Goal: Task Accomplishment & Management: Use online tool/utility

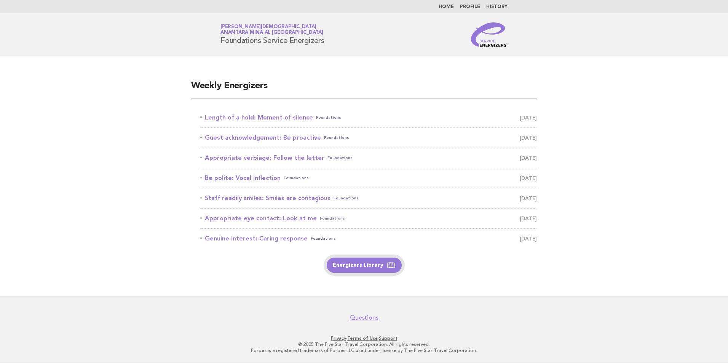
click at [360, 262] on link "Energizers Library" at bounding box center [364, 265] width 75 height 15
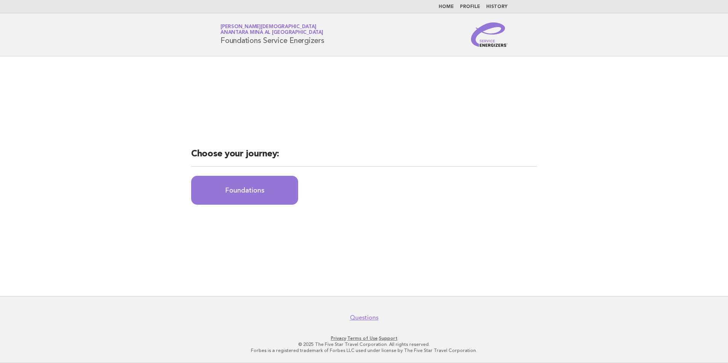
click at [451, 2] on nav "Home Profile History" at bounding box center [364, 6] width 728 height 13
click at [449, 6] on link "Home" at bounding box center [446, 7] width 15 height 5
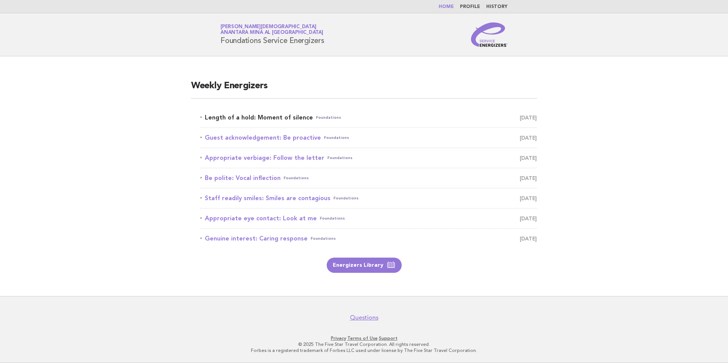
click at [284, 118] on link "Length of a hold: Moment of silence Foundations [DATE]" at bounding box center [368, 117] width 337 height 11
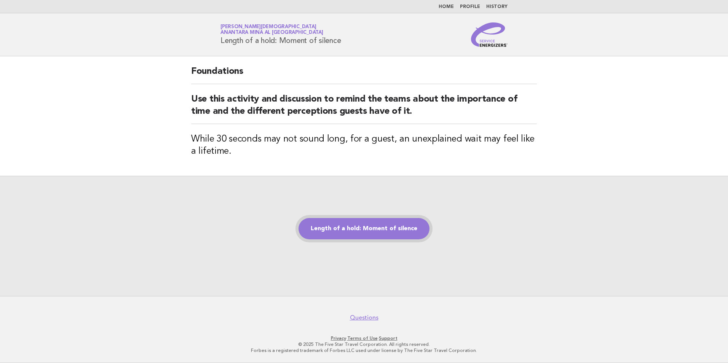
click at [363, 231] on link "Length of a hold: Moment of silence" at bounding box center [364, 228] width 131 height 21
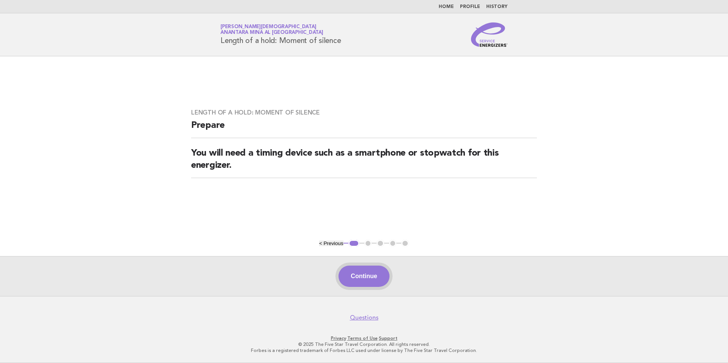
click at [360, 281] on button "Continue" at bounding box center [364, 276] width 51 height 21
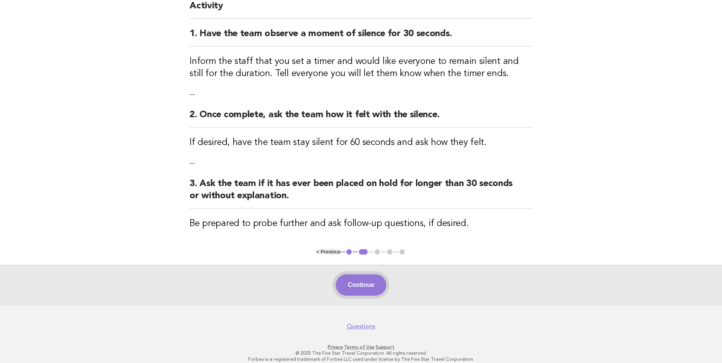
click at [359, 286] on button "Continue" at bounding box center [361, 285] width 51 height 21
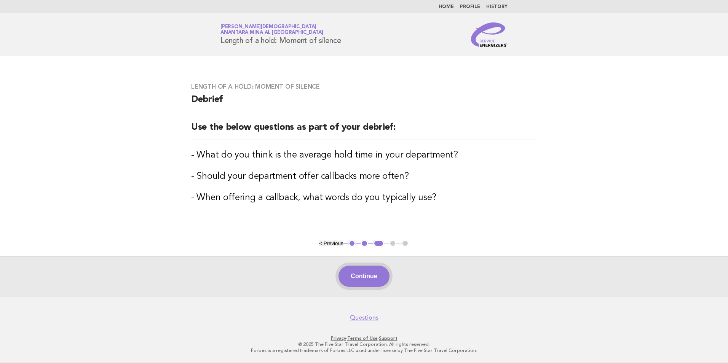
click at [361, 272] on button "Continue" at bounding box center [364, 276] width 51 height 21
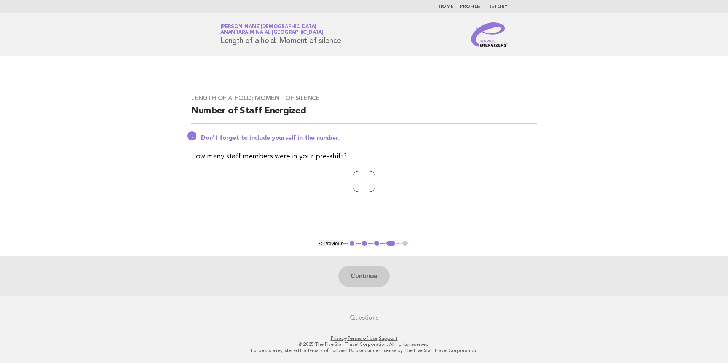
click at [353, 178] on input "number" at bounding box center [364, 181] width 23 height 21
type input "*"
click at [384, 280] on button "Continue" at bounding box center [364, 276] width 51 height 21
